Goal: Task Accomplishment & Management: Manage account settings

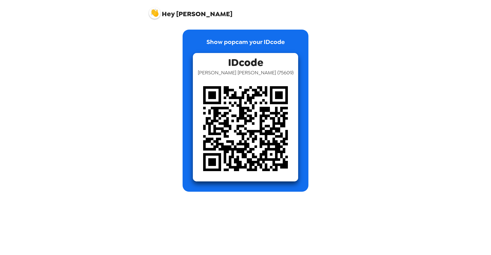
click at [166, 12] on span "Hey" at bounding box center [168, 13] width 13 height 9
click at [154, 16] on img at bounding box center [155, 13] width 12 height 12
click at [100, 75] on div at bounding box center [245, 127] width 491 height 255
click at [215, 120] on img at bounding box center [245, 128] width 105 height 105
click at [157, 14] on img at bounding box center [155, 13] width 12 height 12
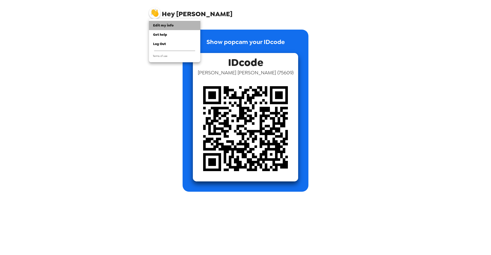
click at [171, 23] on span "Edit my info" at bounding box center [163, 25] width 21 height 4
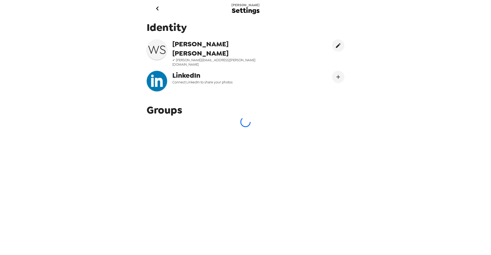
click at [213, 43] on span "[PERSON_NAME]" at bounding box center [224, 48] width 104 height 18
click at [163, 43] on h3 "W S" at bounding box center [157, 49] width 21 height 14
click at [159, 8] on icon "go back" at bounding box center [157, 8] width 8 height 8
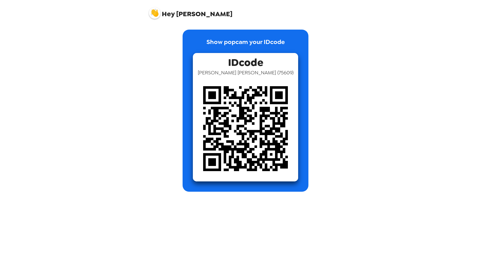
click at [155, 12] on img at bounding box center [155, 13] width 12 height 12
click at [75, 37] on div at bounding box center [245, 127] width 491 height 255
click at [260, 108] on img at bounding box center [245, 128] width 105 height 105
click at [191, 17] on span "Hey William" at bounding box center [190, 11] width 83 height 13
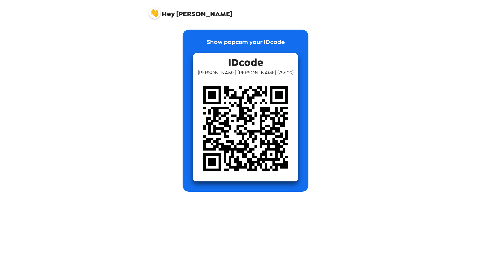
click at [162, 14] on span "Hey William" at bounding box center [190, 11] width 83 height 13
click at [157, 13] on img at bounding box center [155, 13] width 12 height 12
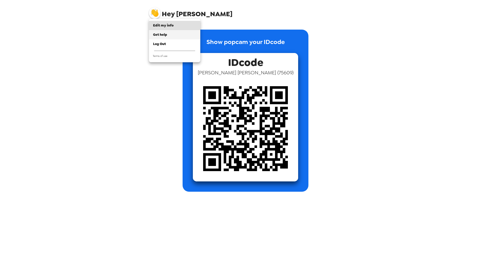
click at [165, 34] on span "Get help" at bounding box center [160, 34] width 14 height 4
